Goal: Find specific page/section: Find specific page/section

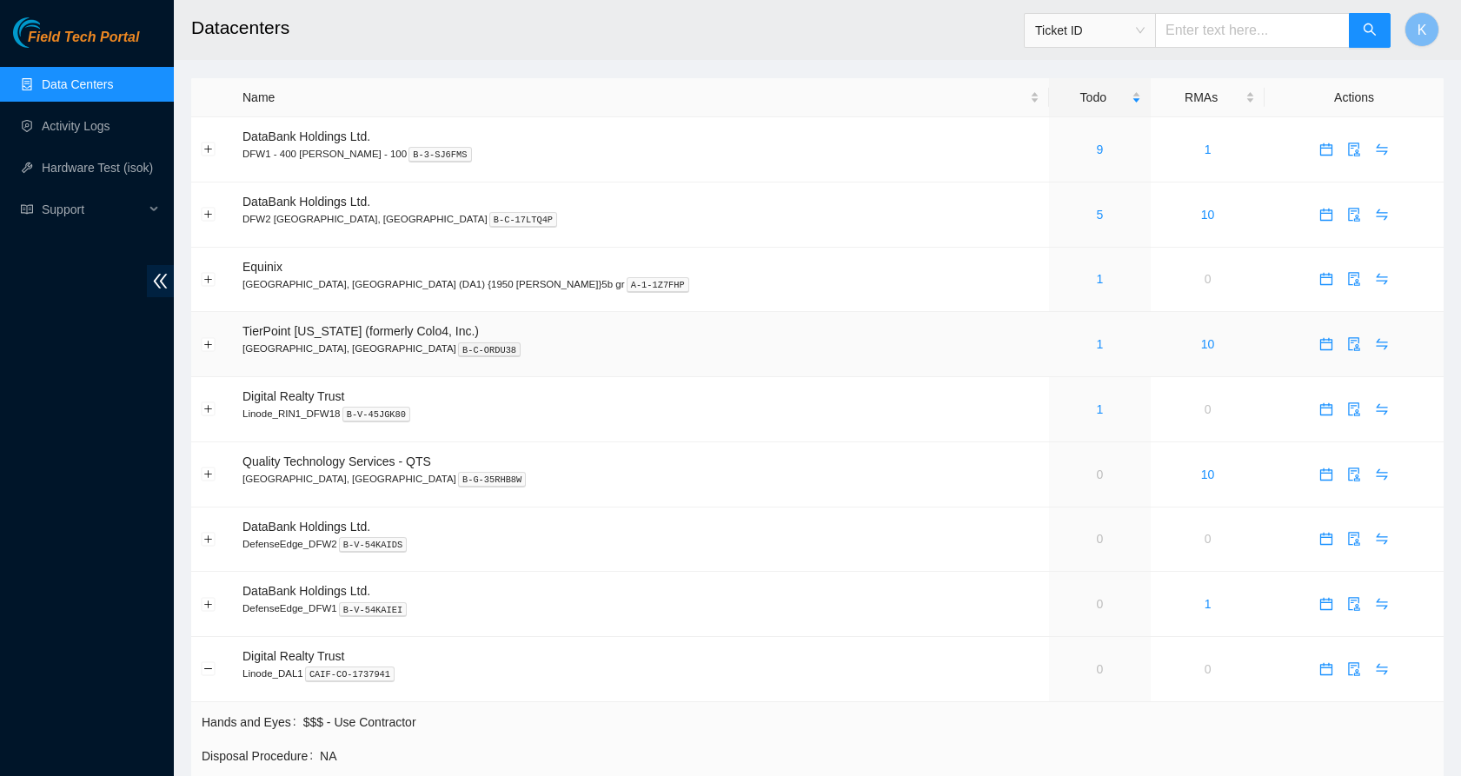
scroll to position [234, 0]
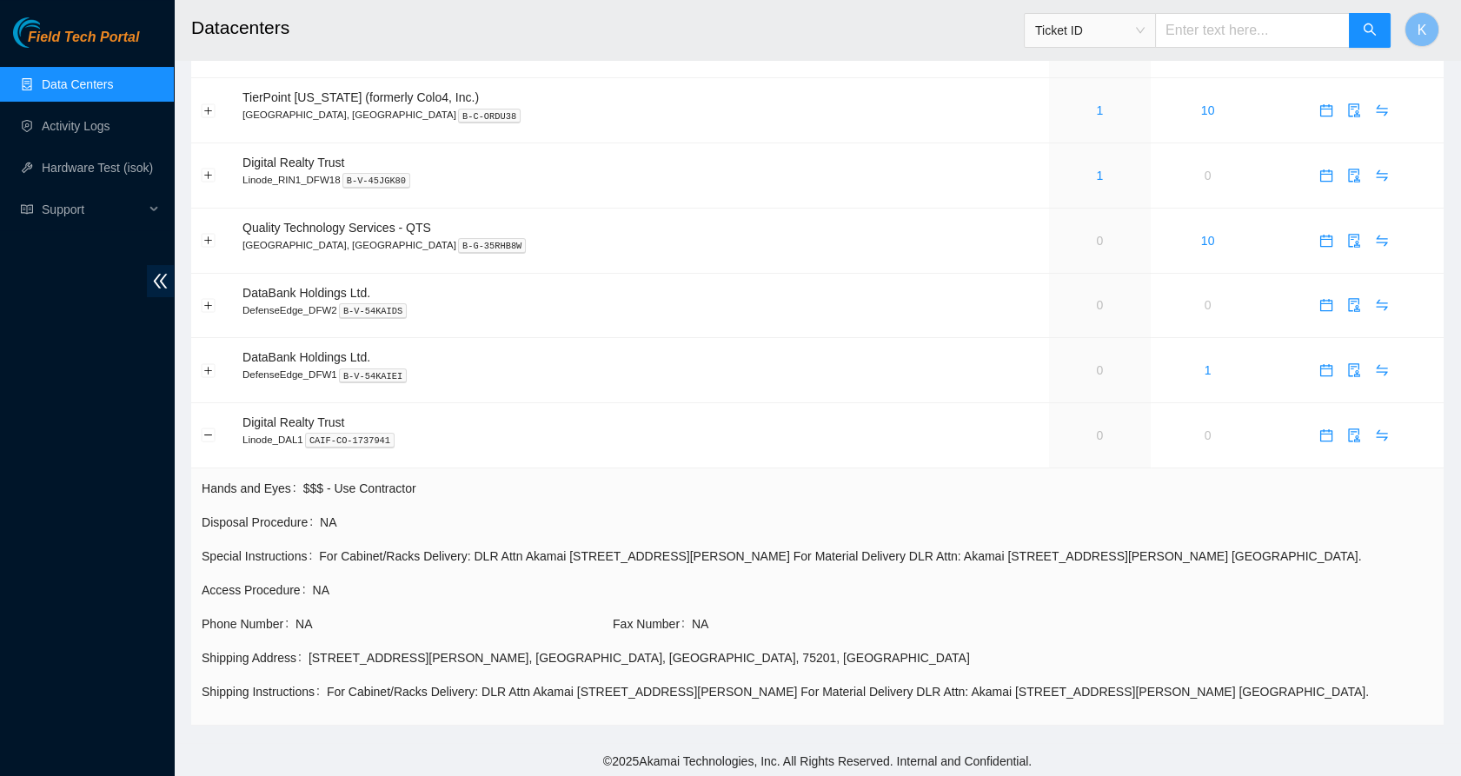
click at [101, 78] on link "Data Centers" at bounding box center [77, 84] width 71 height 14
click at [83, 79] on link "Data Centers" at bounding box center [77, 84] width 71 height 14
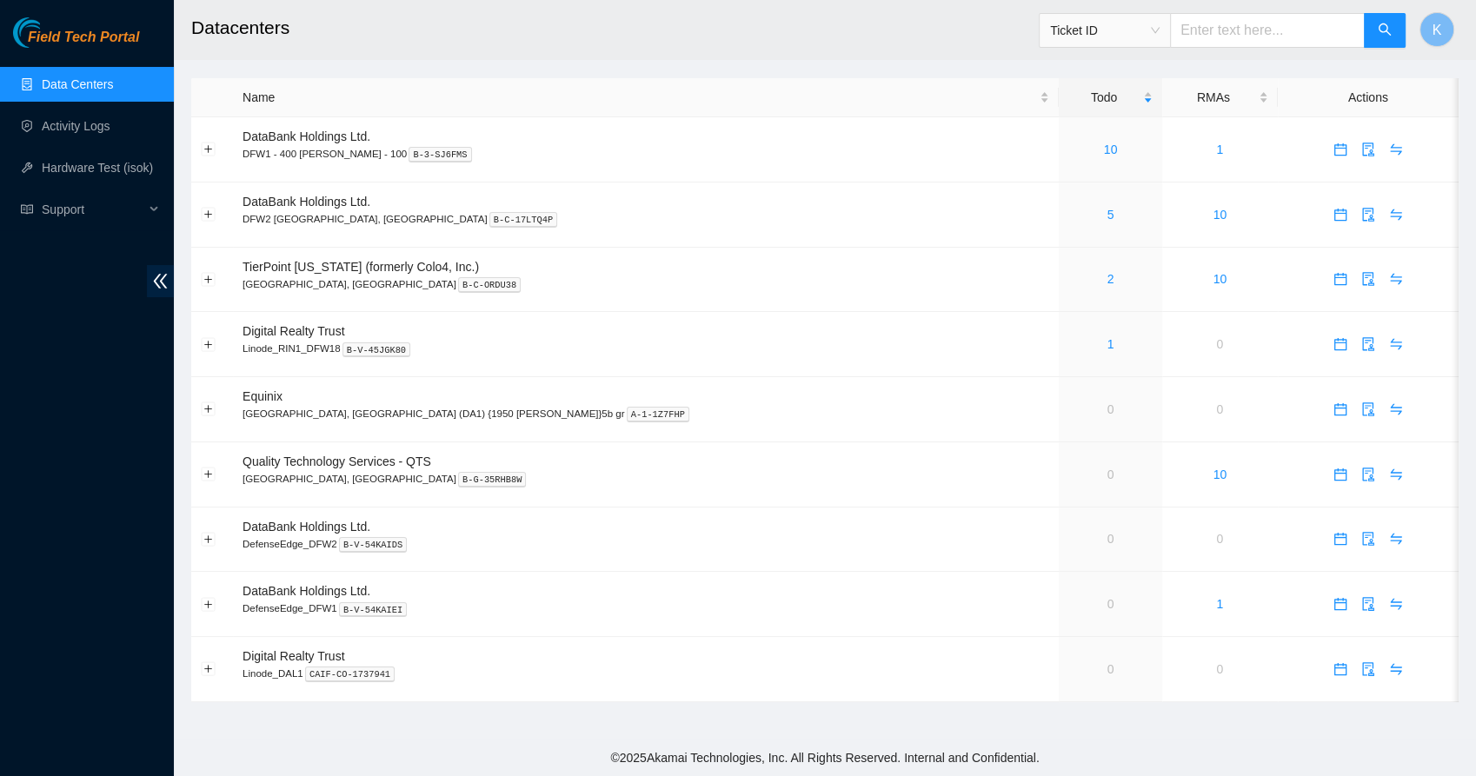
click at [1159, 33] on span "Ticket ID" at bounding box center [1104, 30] width 109 height 26
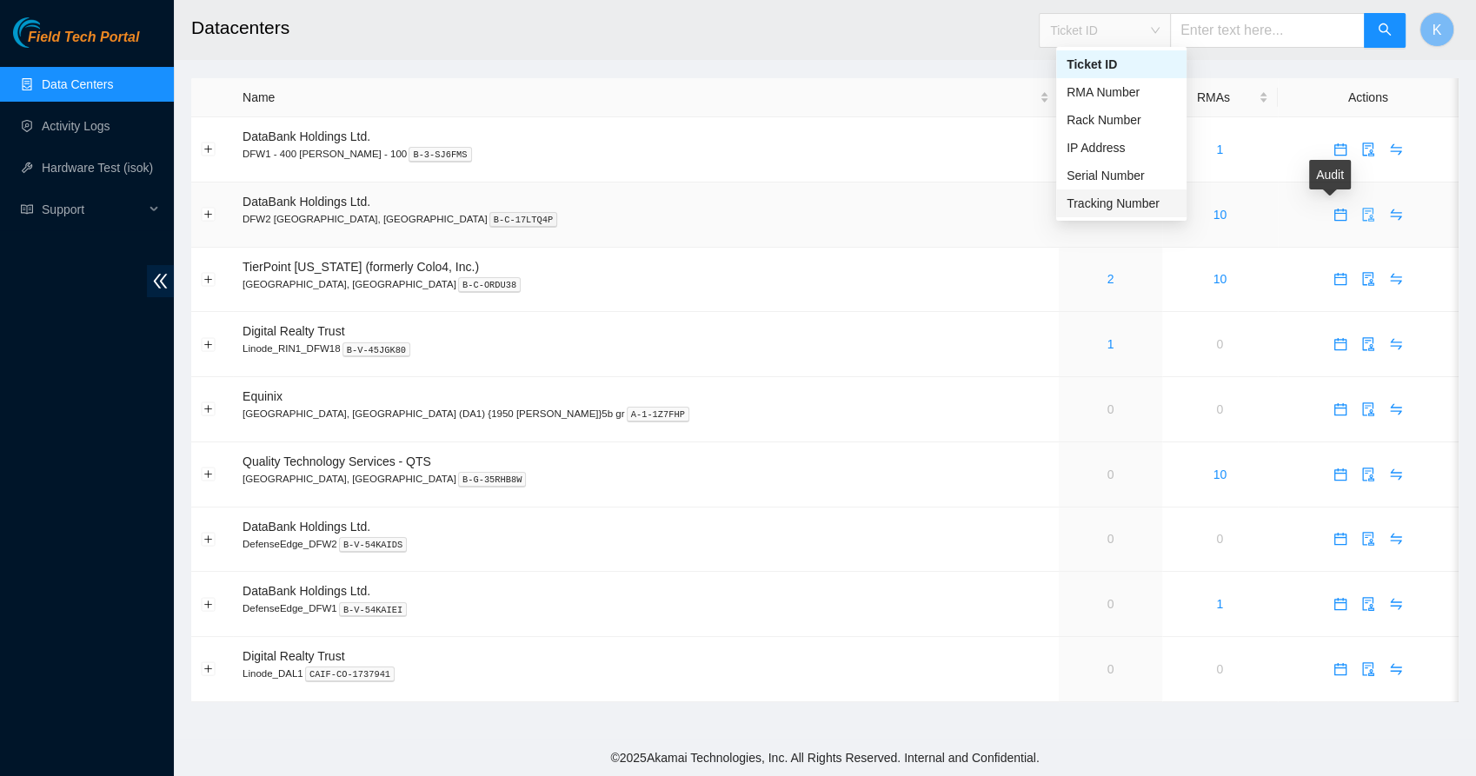
click at [1361, 210] on icon "audit" at bounding box center [1368, 215] width 14 height 14
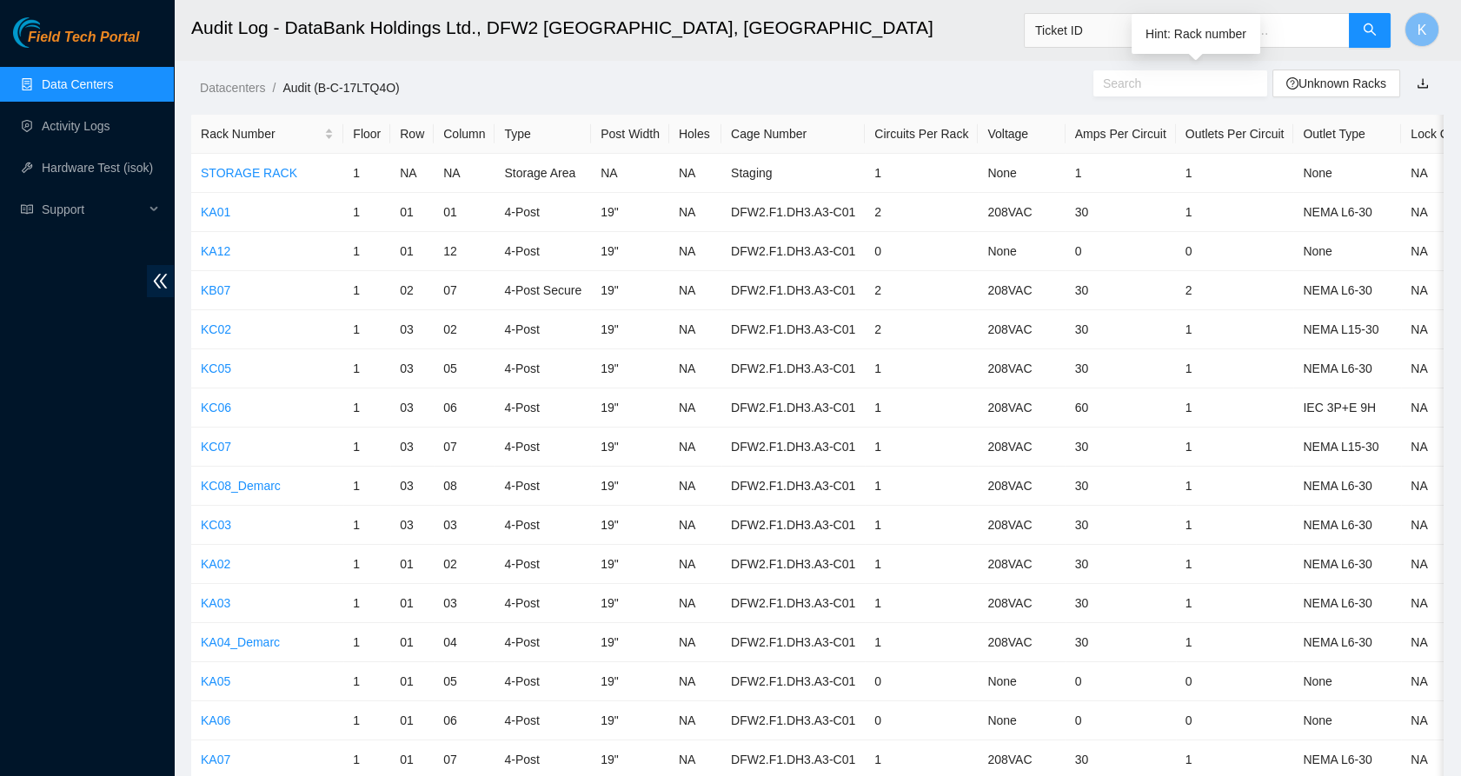
click at [1147, 88] on input "text" at bounding box center [1173, 83] width 141 height 19
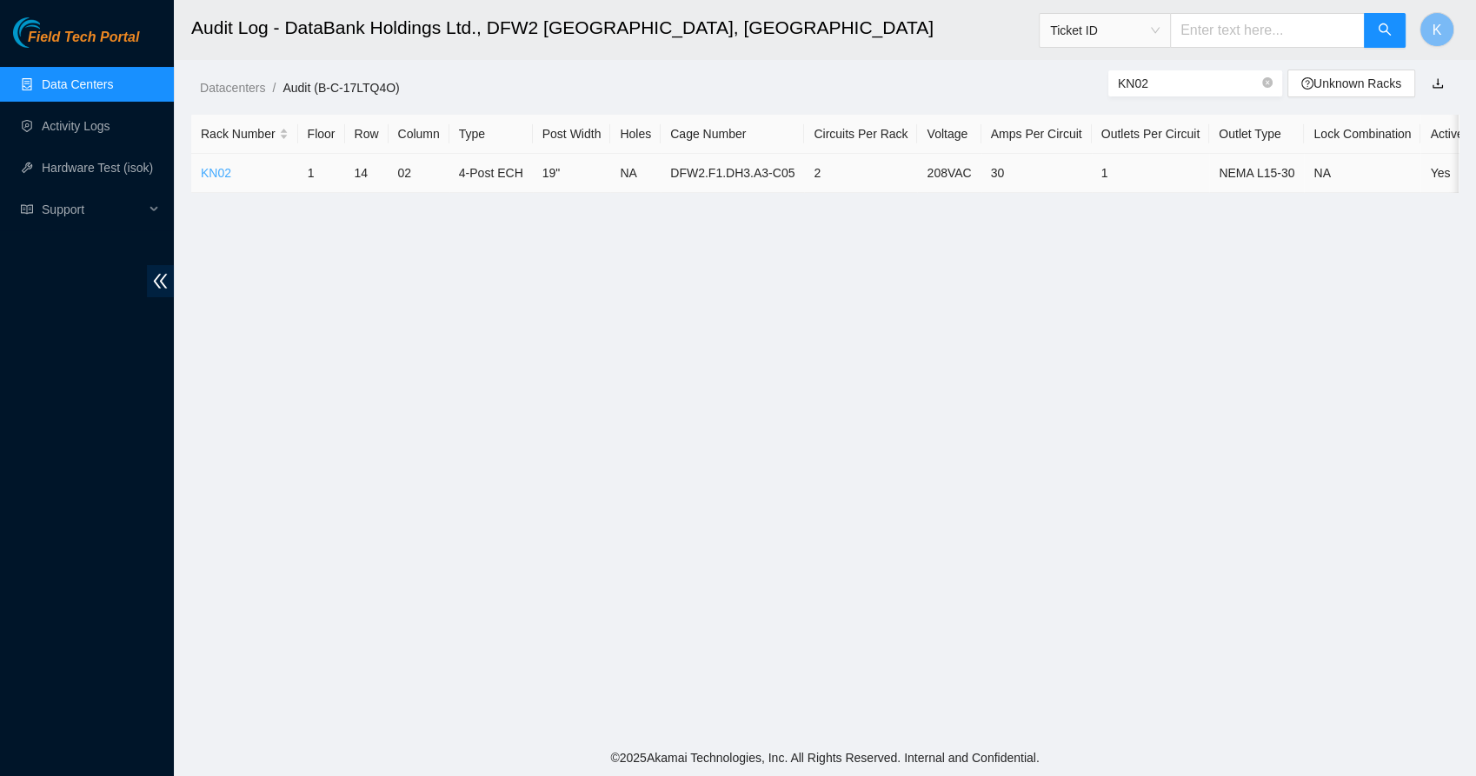
type input "KN02"
click at [215, 168] on link "KN02" at bounding box center [216, 173] width 30 height 14
